Goal: Complete application form: Complete application form

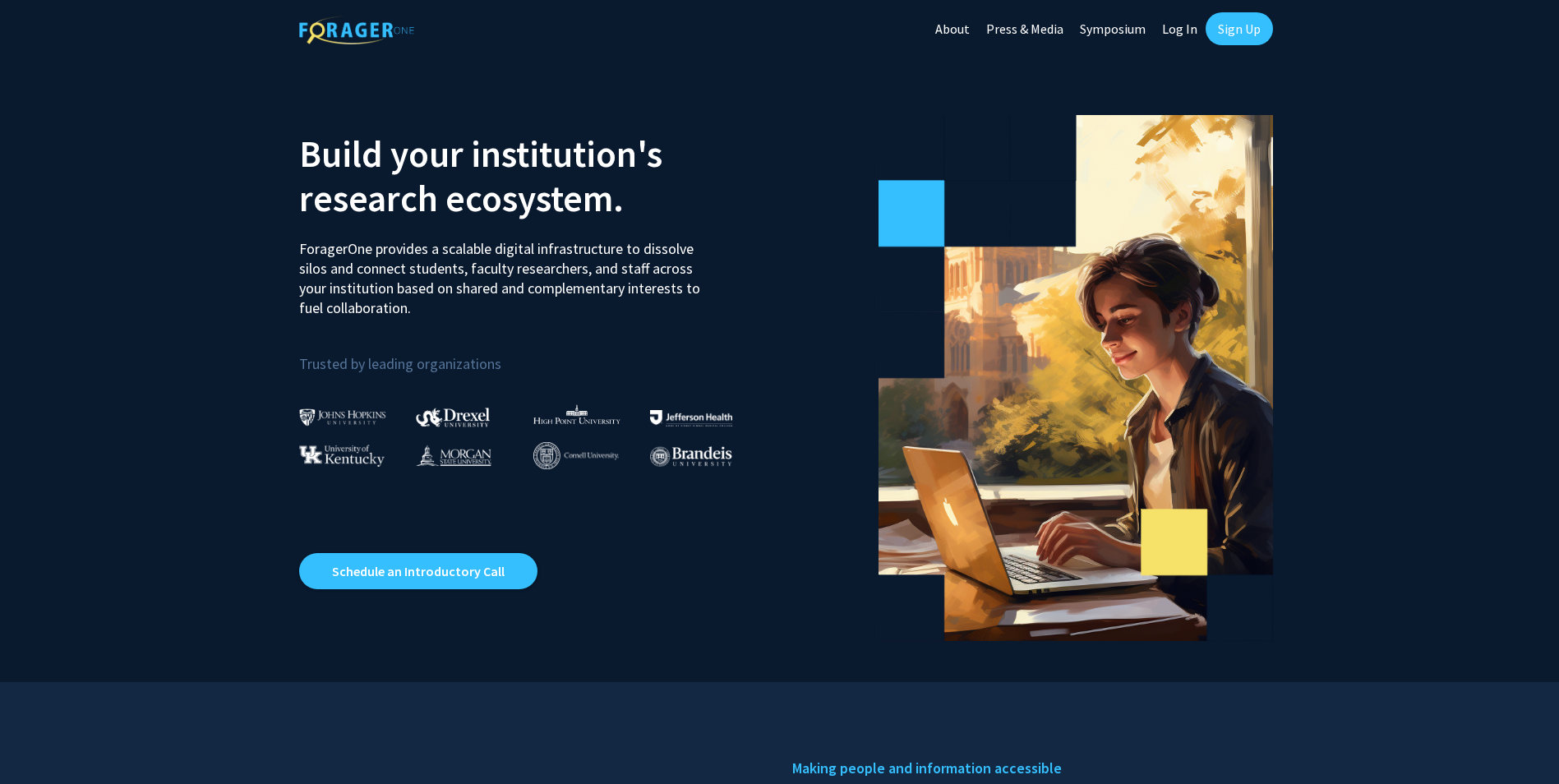
click at [1182, 25] on link "Log In" at bounding box center [1180, 29] width 52 height 57
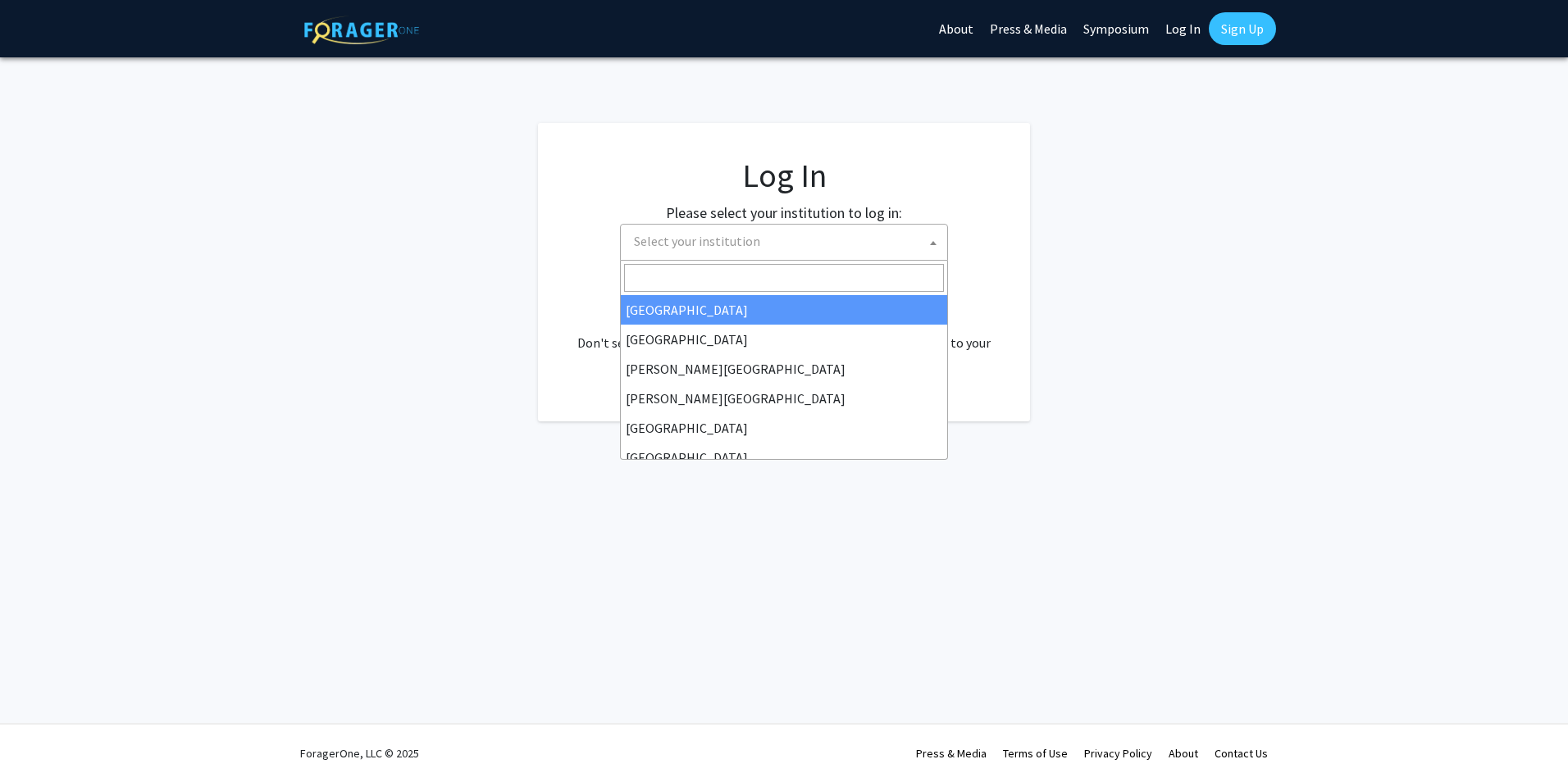
click at [787, 252] on span "Select your institution" at bounding box center [787, 241] width 319 height 34
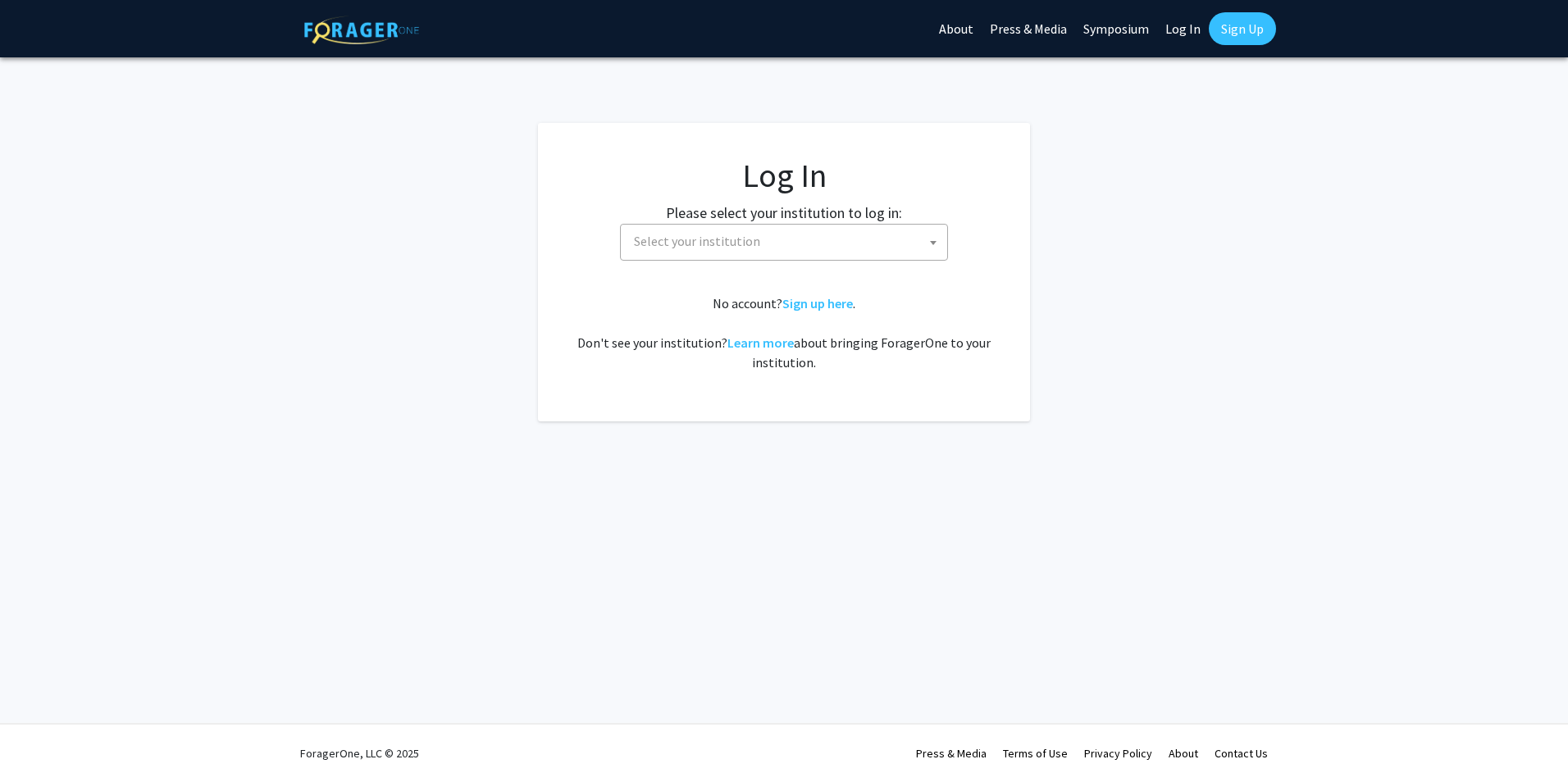
click at [932, 240] on span at bounding box center [933, 243] width 16 height 36
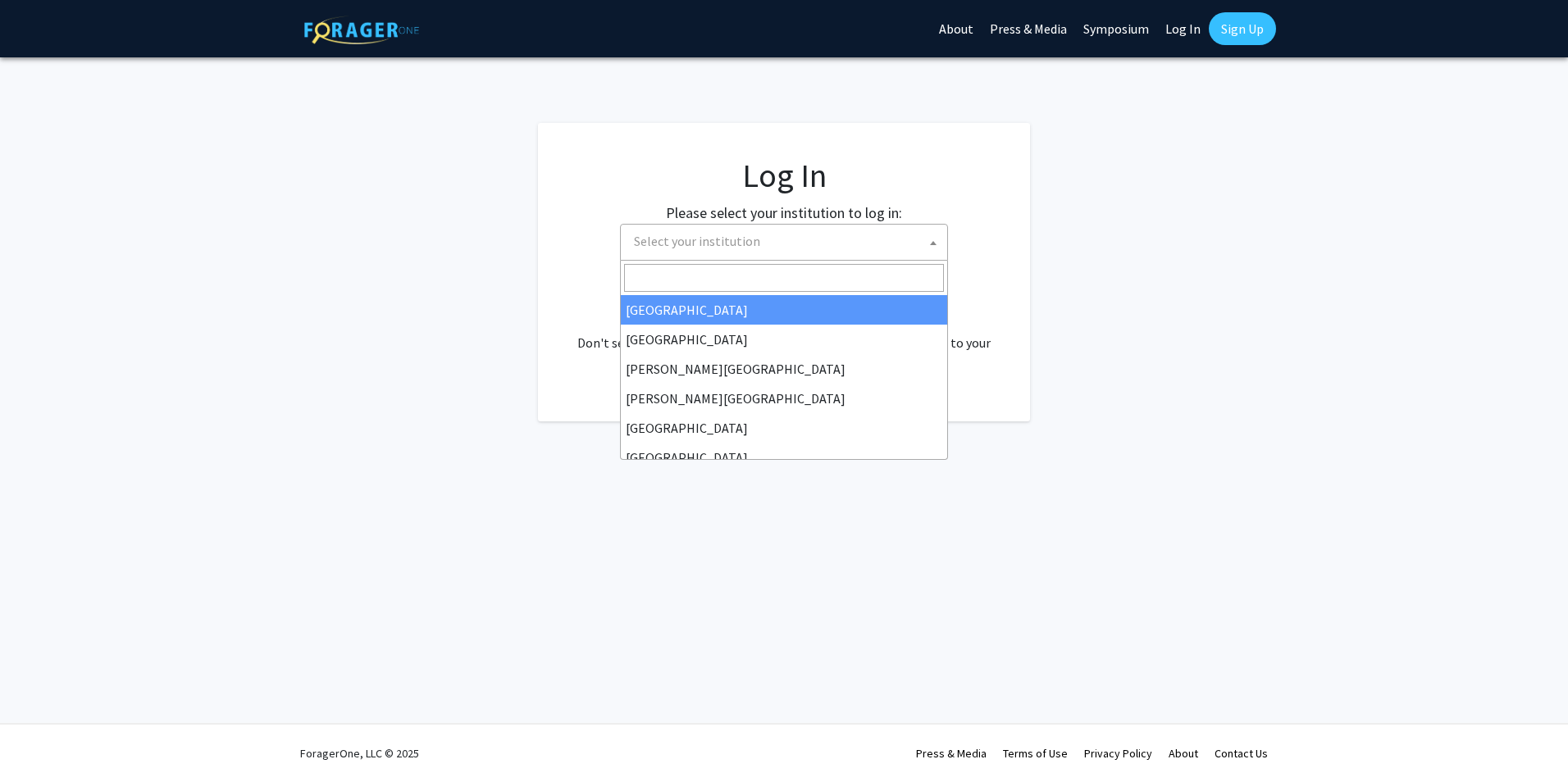
click at [932, 240] on span at bounding box center [933, 243] width 16 height 36
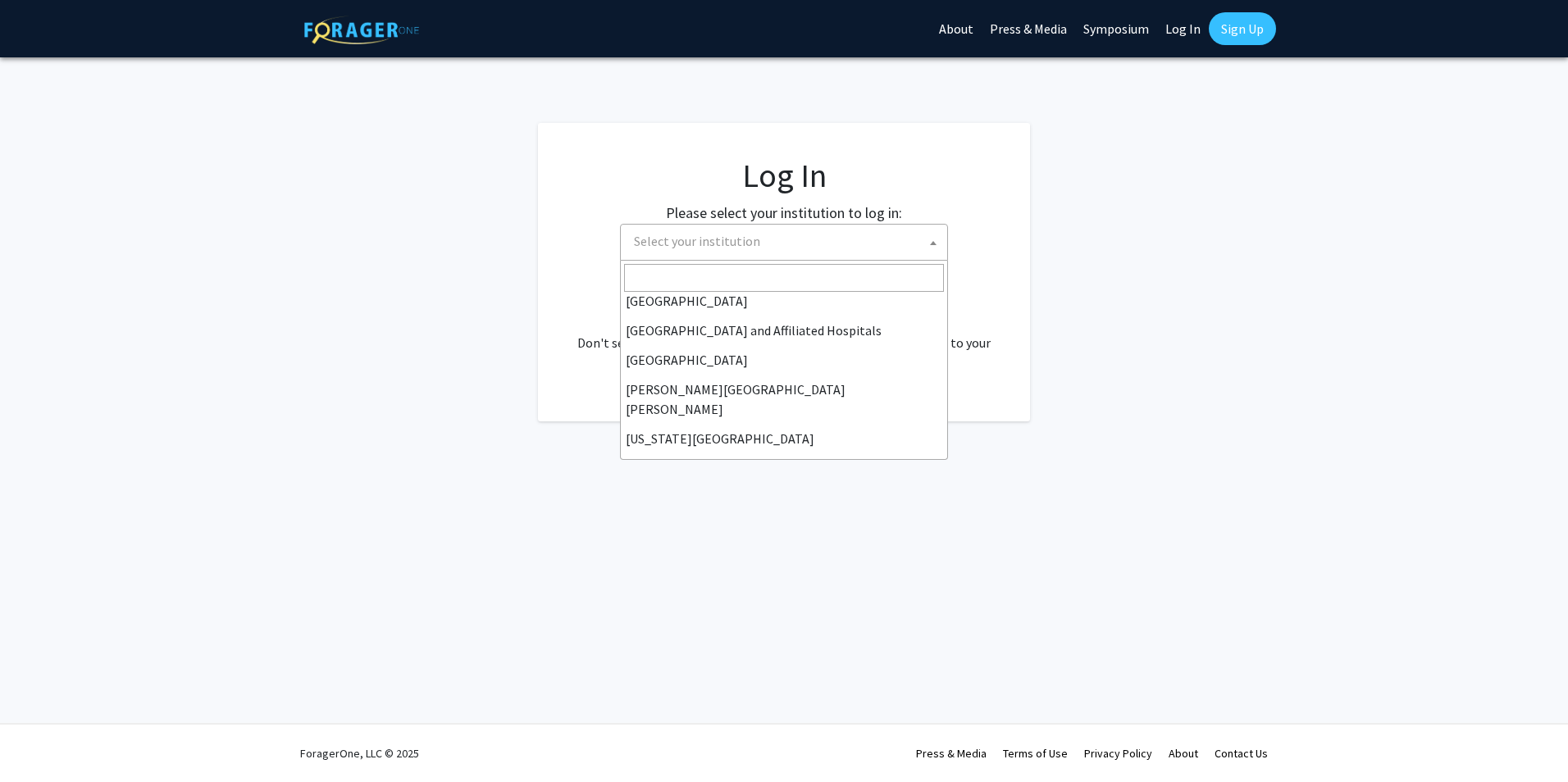
scroll to position [246, 0]
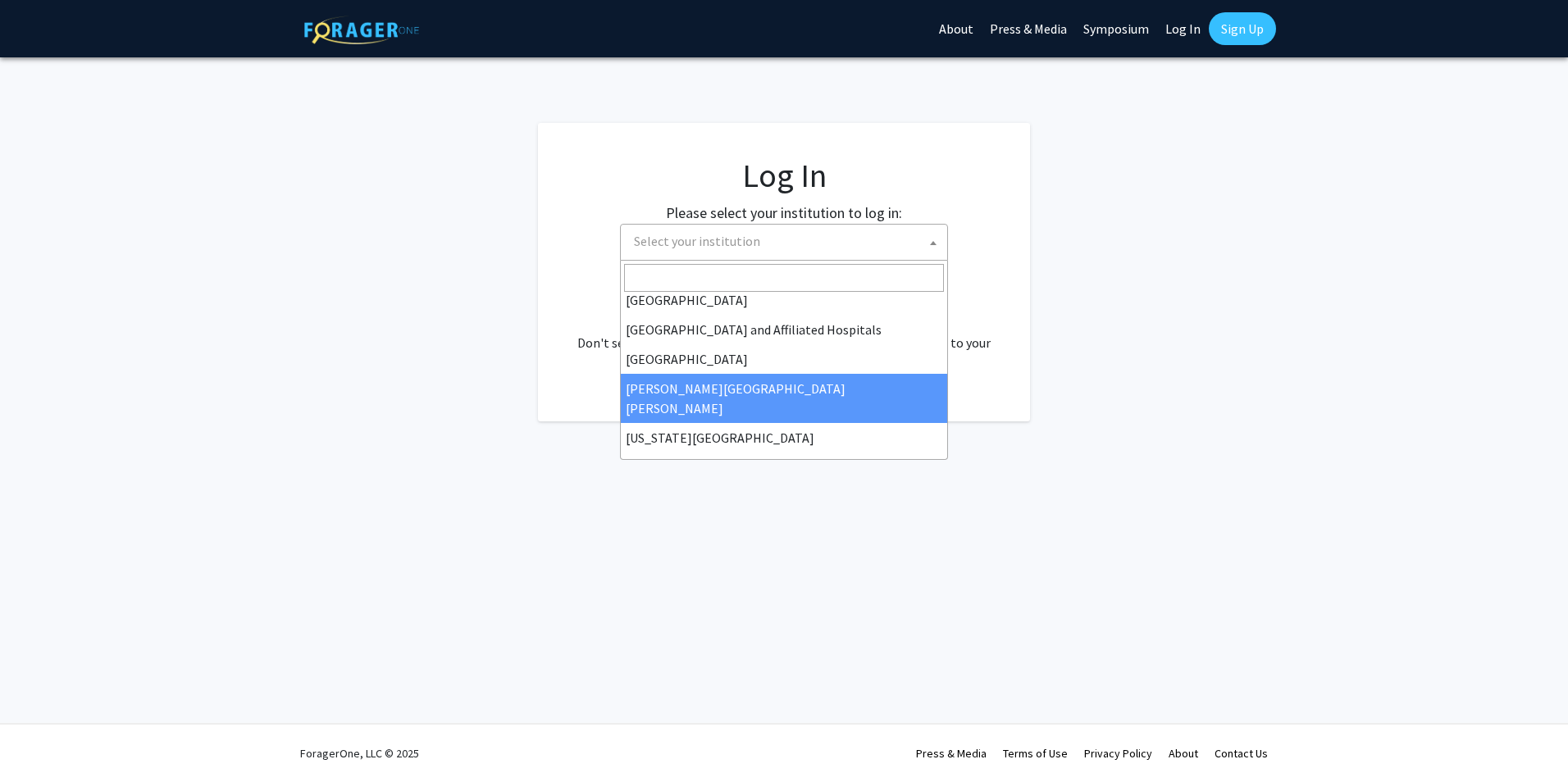
select select "1"
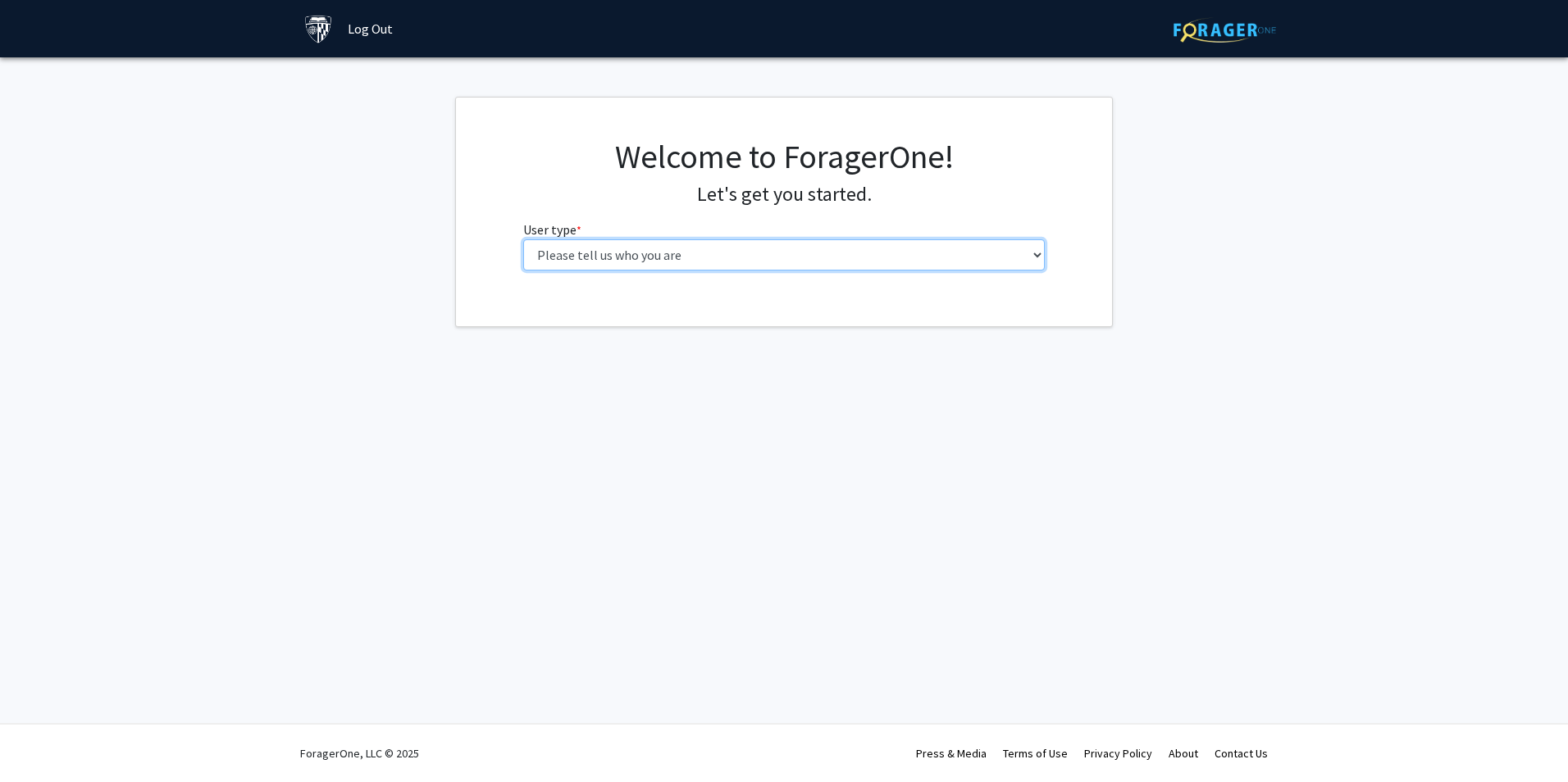
click at [783, 259] on select "Please tell us who you are Undergraduate Student Master's Student Doctoral Cand…" at bounding box center [784, 255] width 522 height 31
select select "6: adminAssistant"
click at [523, 239] on select "Please tell us who you are Undergraduate Student Master's Student Doctoral Cand…" at bounding box center [784, 255] width 522 height 31
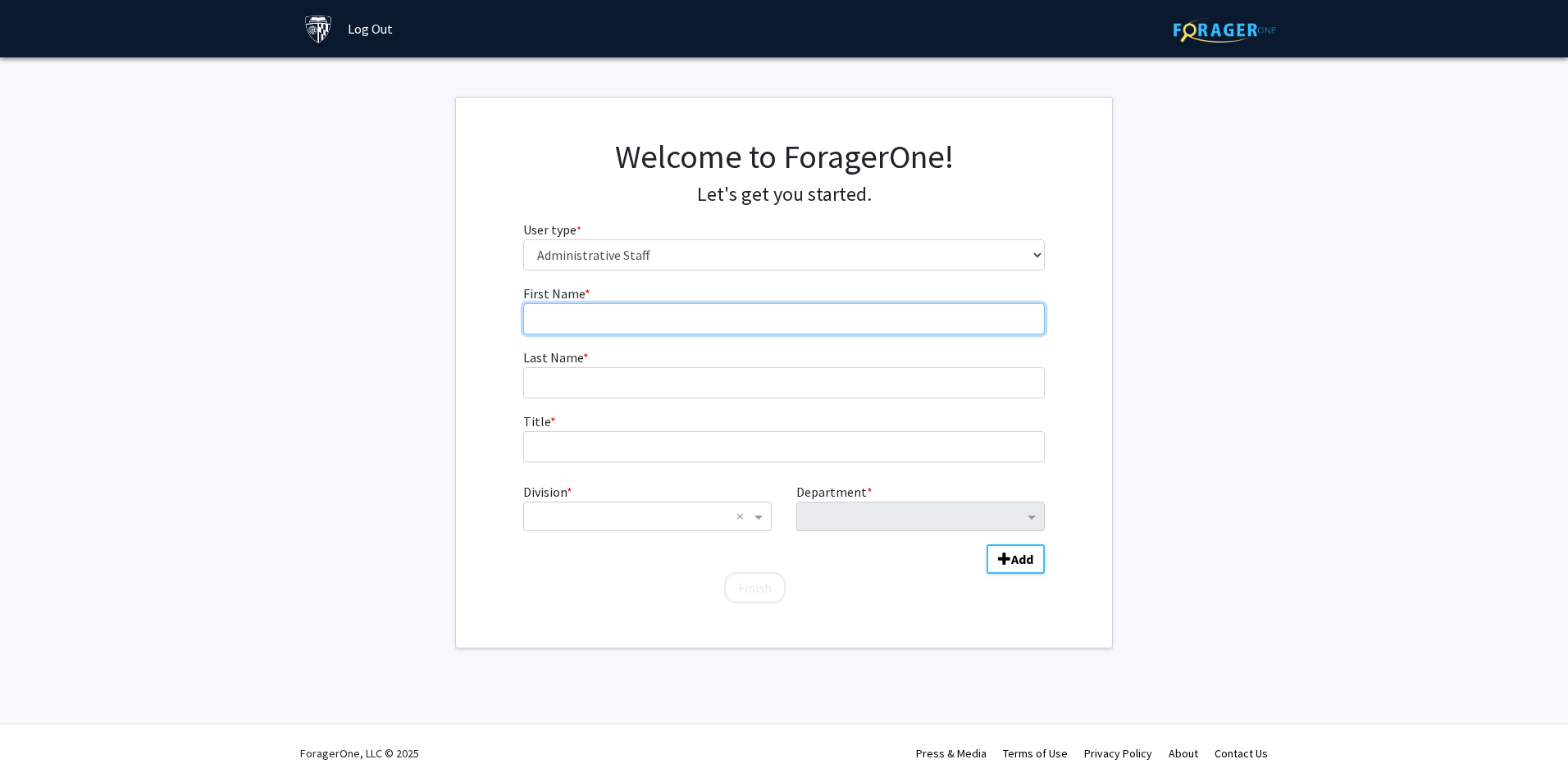
click at [629, 315] on input "First Name * required" at bounding box center [784, 318] width 522 height 31
click at [553, 316] on input "First Name * required" at bounding box center [784, 318] width 522 height 31
